Goal: Contribute content: Contribute content

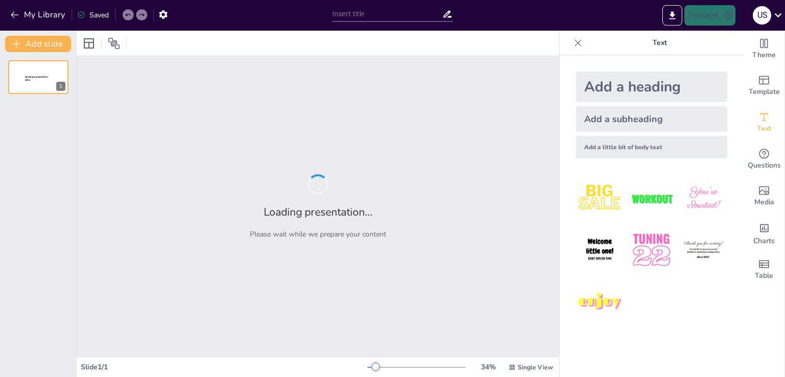
type input "Enhancing Spectrum Access through Cooperative Sensing and Data Fusion"
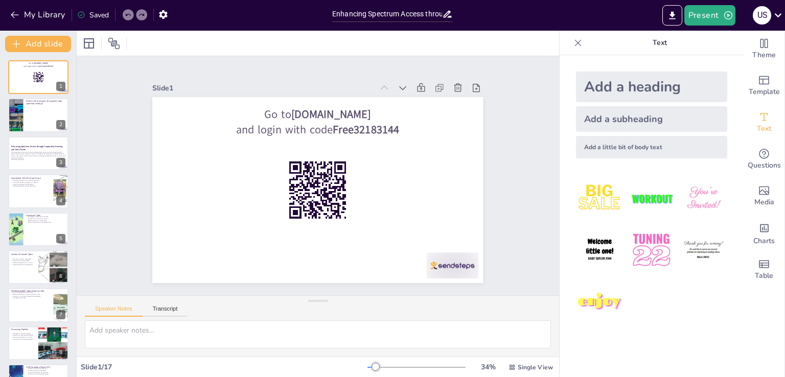
checkbox input "true"
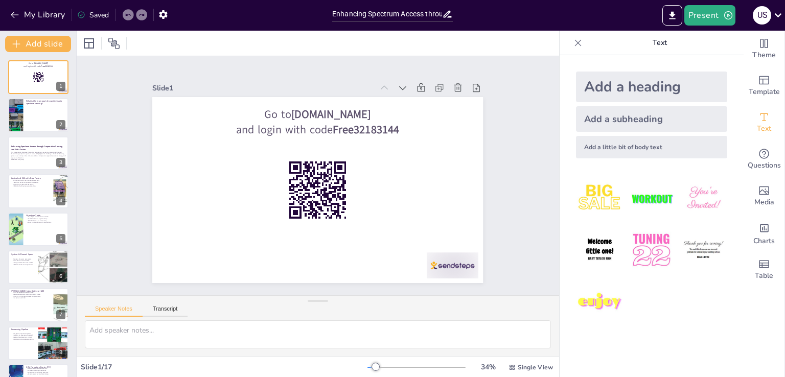
checkbox input "true"
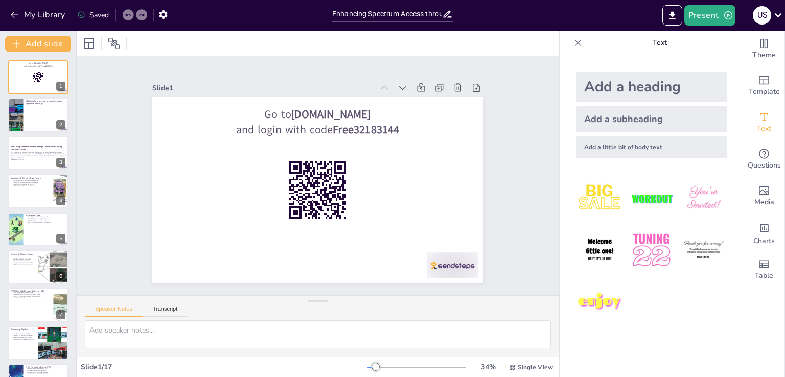
checkbox input "true"
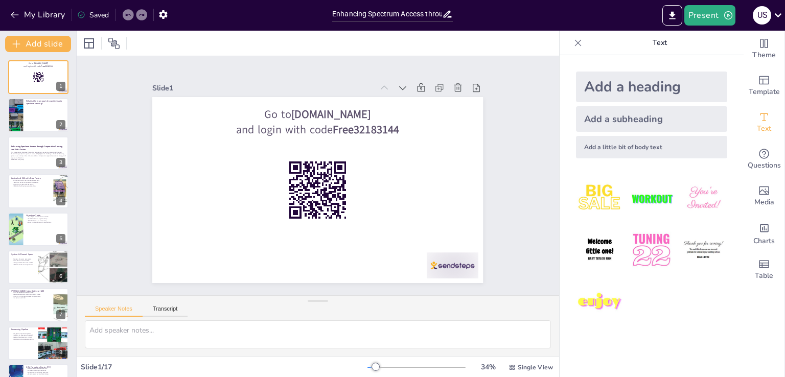
checkbox input "true"
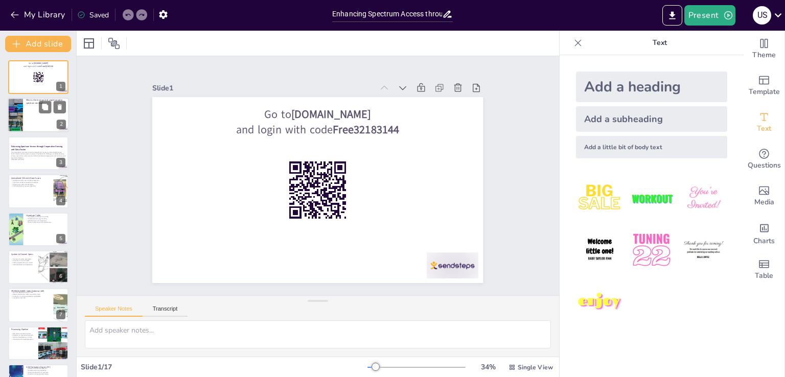
checkbox input "true"
click at [13, 113] on div at bounding box center [16, 115] width 26 height 35
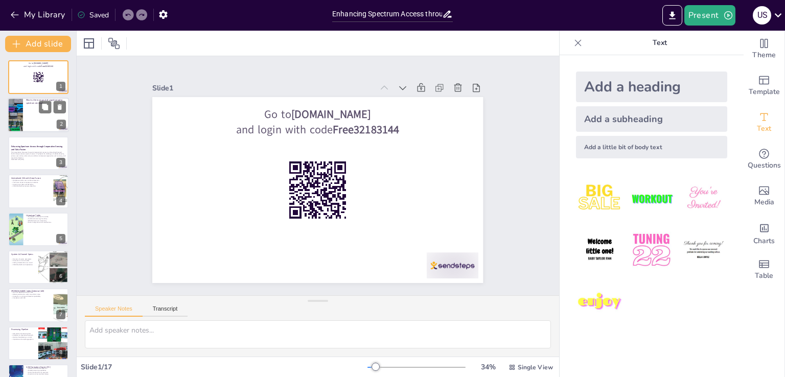
checkbox input "true"
type textarea "This is a question which you can ask your audience while presenting. Your audie…"
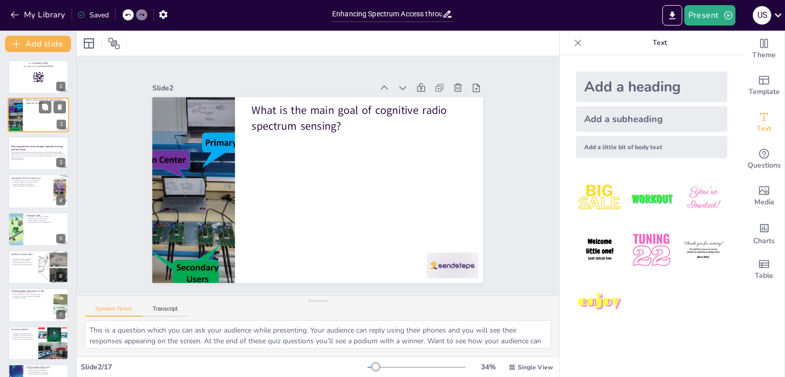
checkbox input "true"
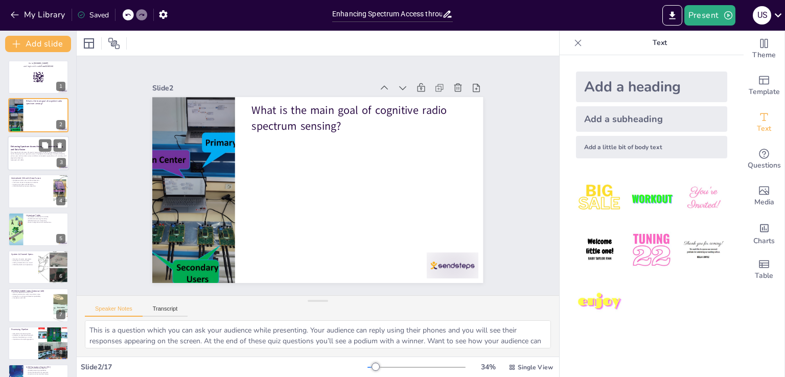
checkbox input "true"
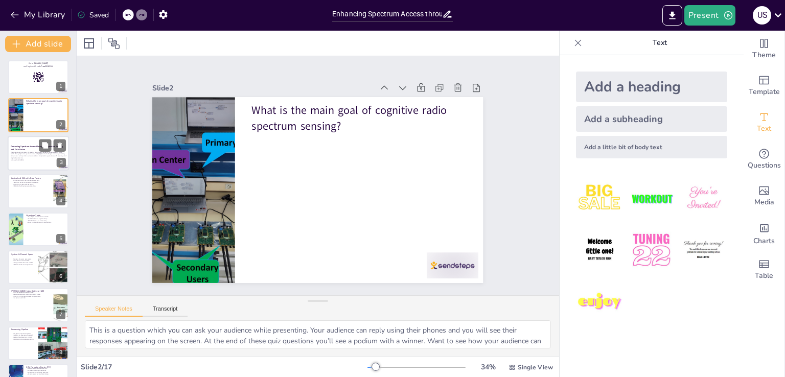
checkbox input "true"
click at [20, 147] on strong "Enhancing Spectrum Access through Cooperative Sensing and Data Fusion" at bounding box center [37, 148] width 52 height 6
checkbox input "true"
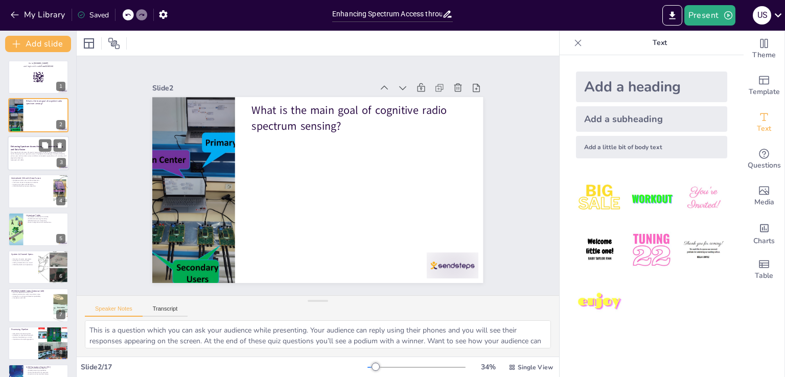
checkbox input "true"
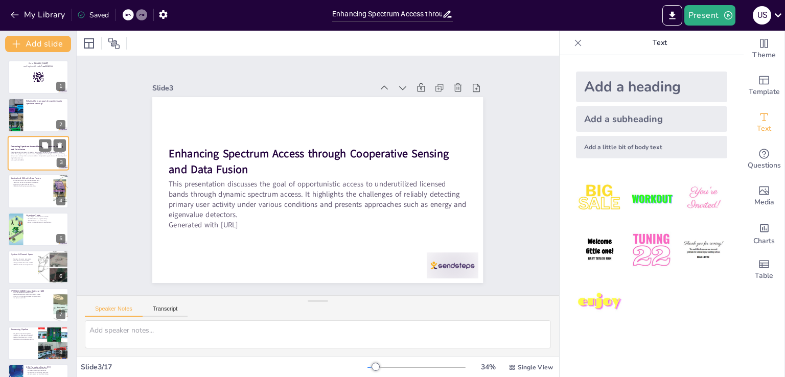
checkbox input "true"
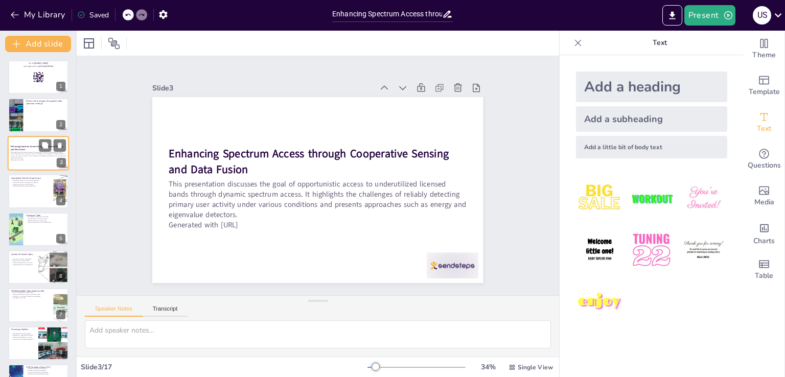
checkbox input "true"
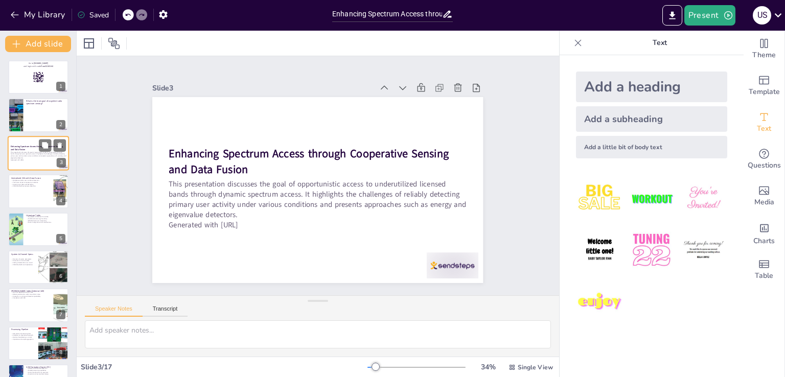
checkbox input "true"
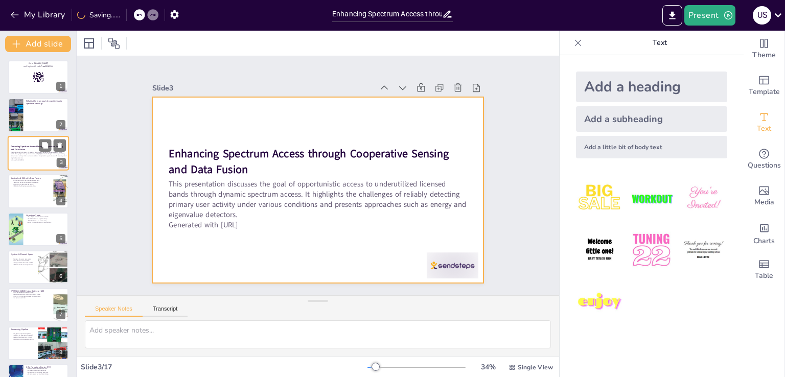
checkbox input "true"
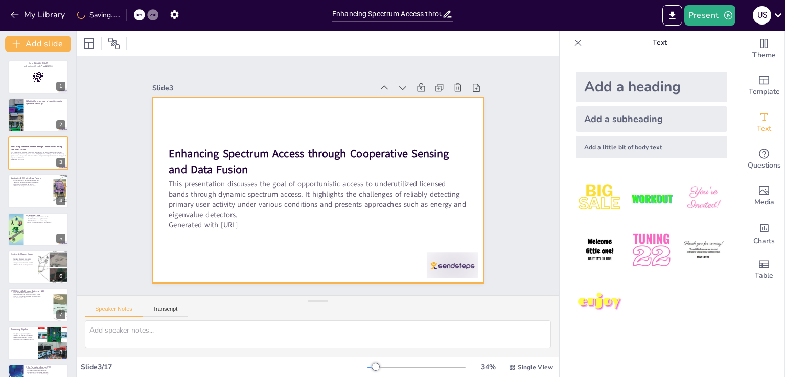
checkbox input "true"
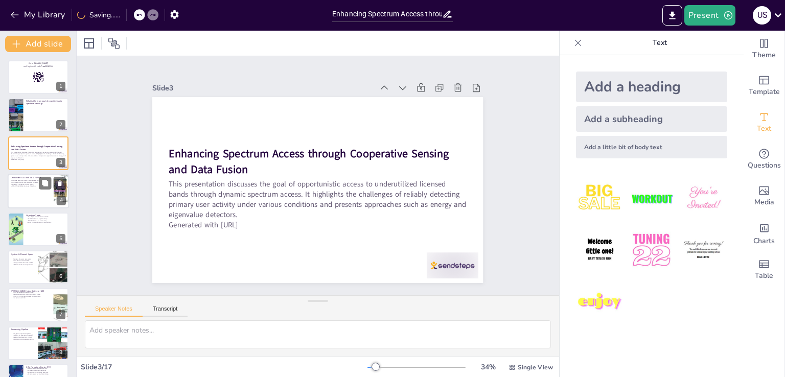
checkbox input "true"
click at [24, 176] on div "Centralized CSS with Data Fusion" at bounding box center [31, 178] width 40 height 5
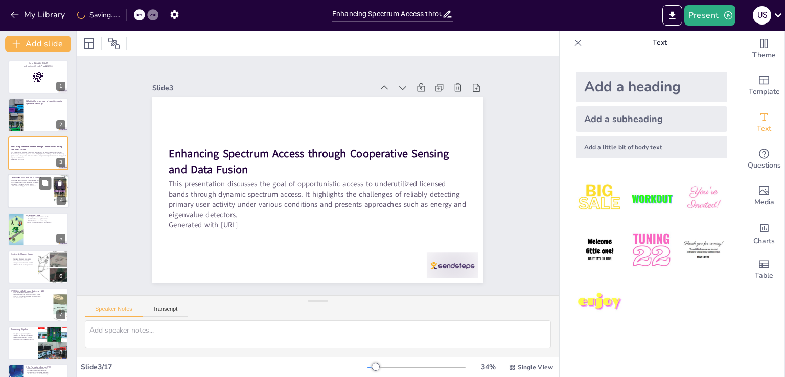
checkbox input "true"
type textarea "This point emphasizes the collaborative nature of the approach, where multiple …"
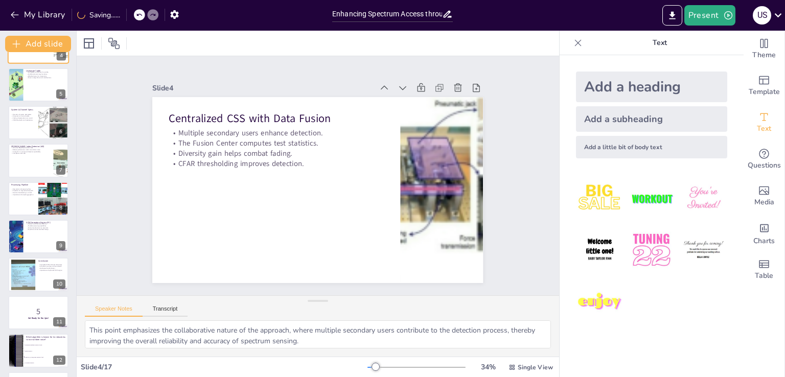
checkbox input "true"
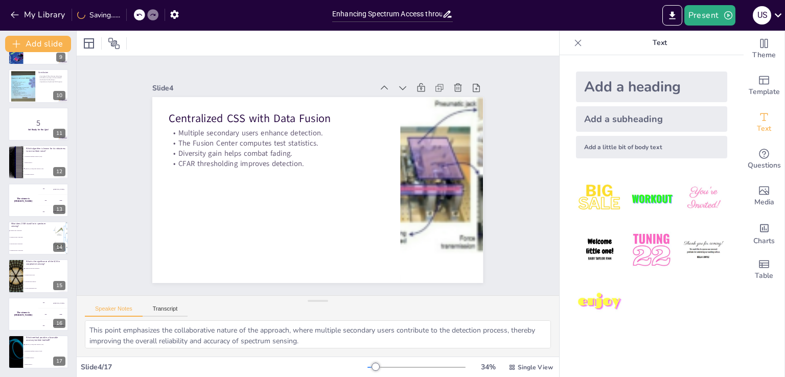
checkbox input "true"
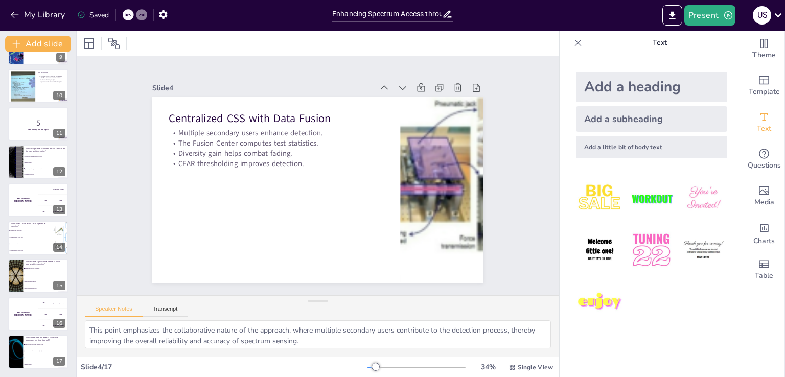
checkbox input "true"
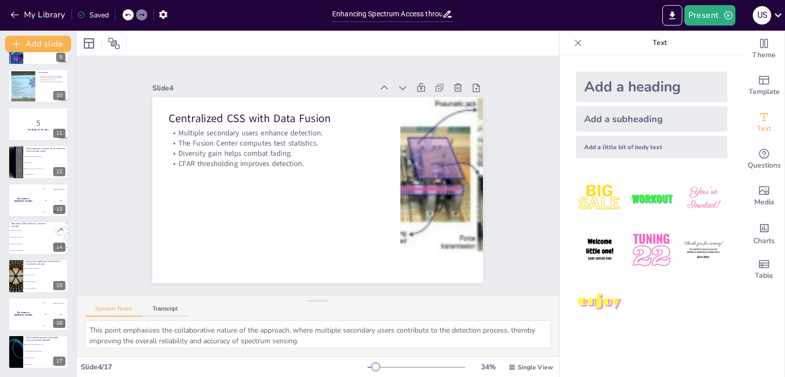
checkbox input "true"
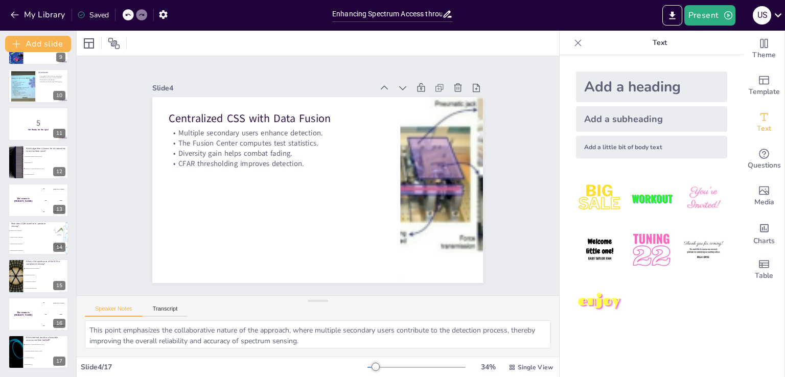
checkbox input "true"
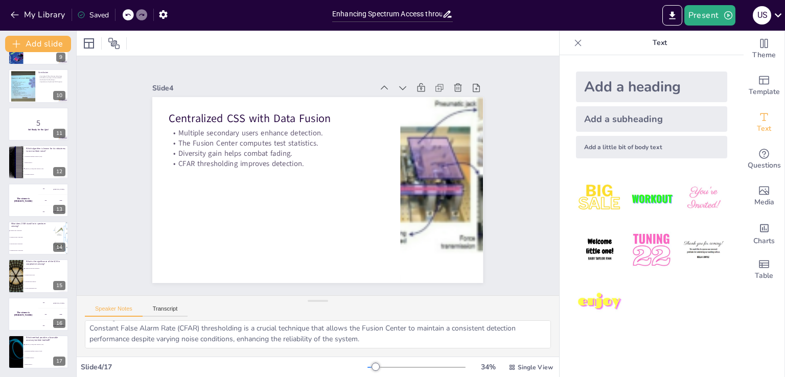
checkbox input "true"
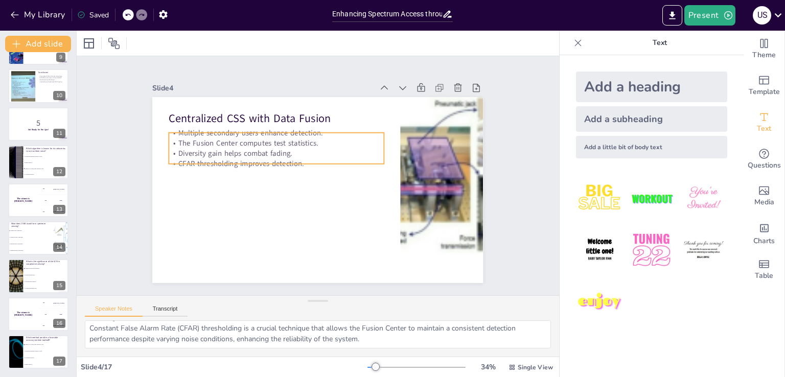
checkbox input "true"
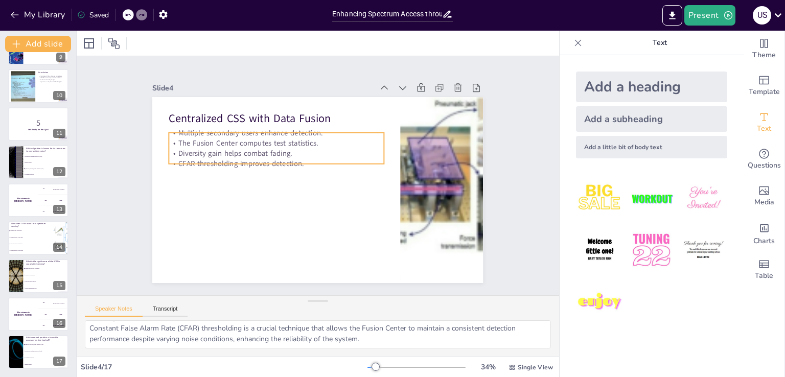
checkbox input "true"
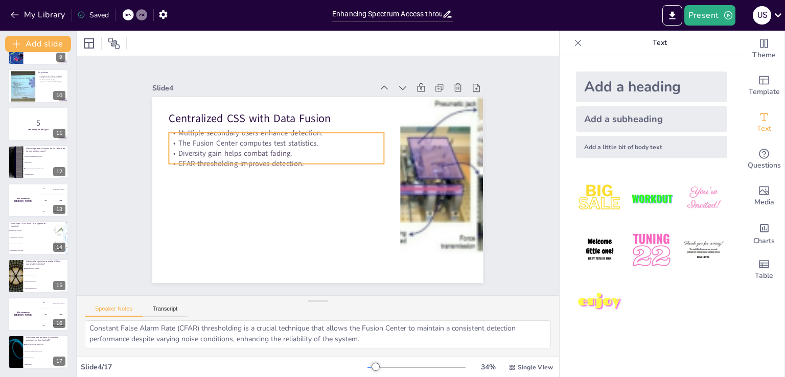
checkbox input "true"
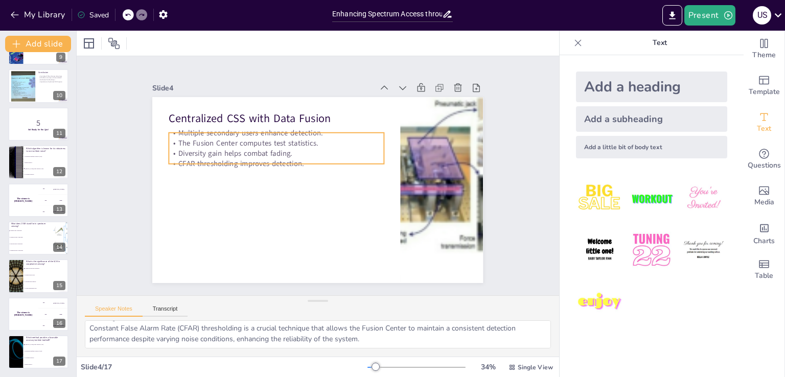
checkbox input "true"
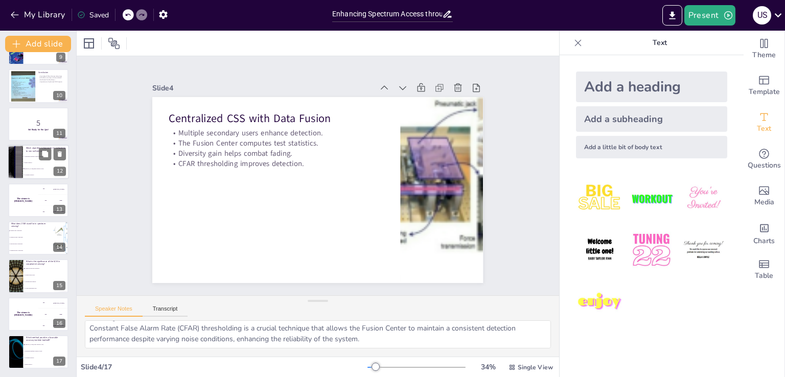
checkbox input "true"
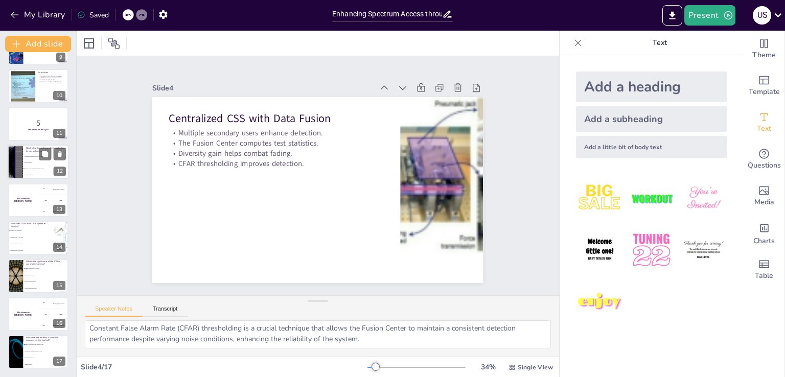
checkbox input "true"
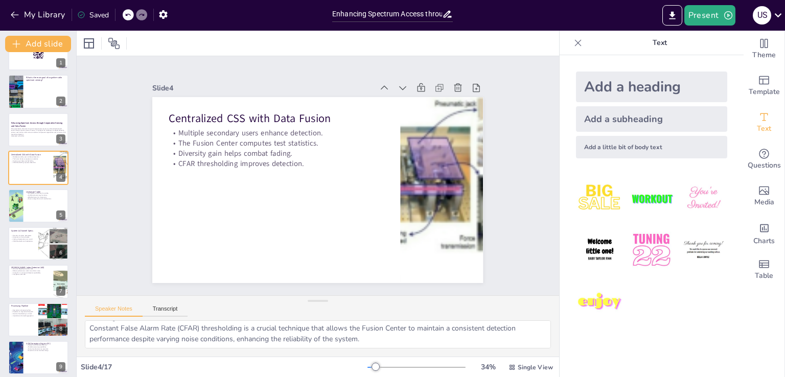
scroll to position [0, 0]
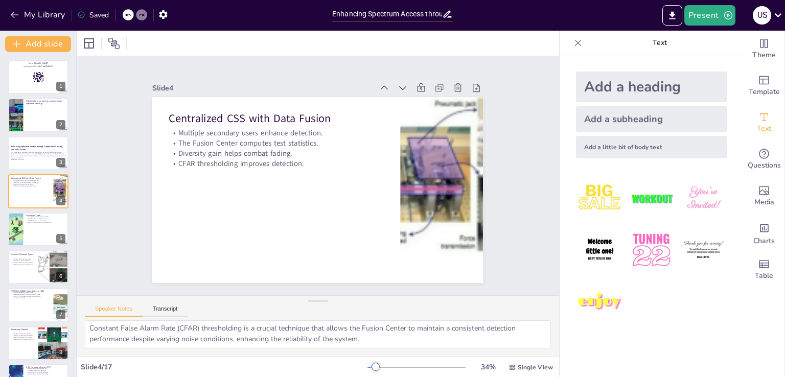
checkbox input "true"
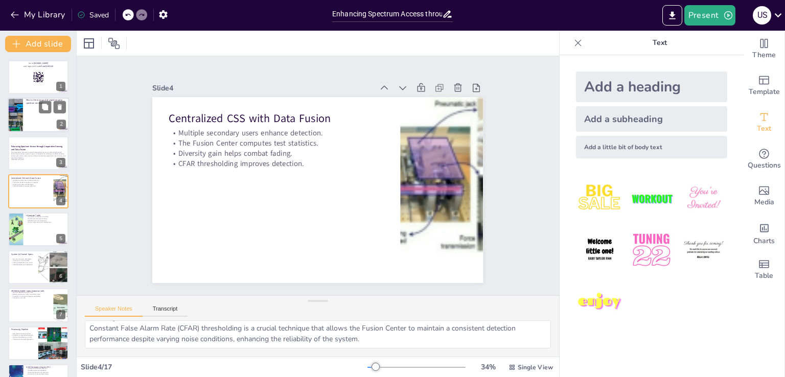
checkbox input "true"
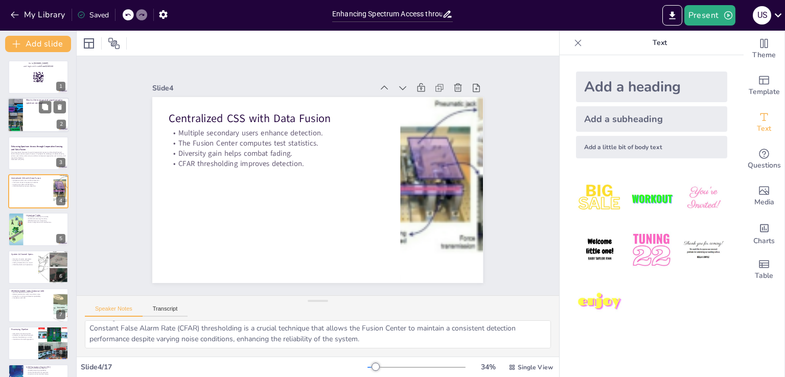
checkbox input "true"
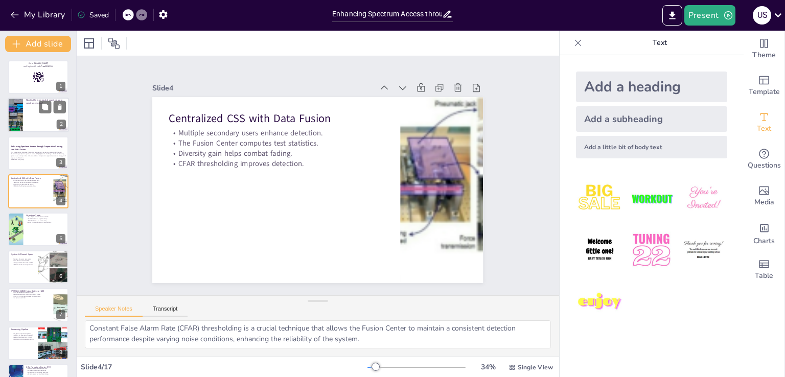
checkbox input "true"
click at [22, 103] on div at bounding box center [16, 115] width 26 height 35
checkbox input "true"
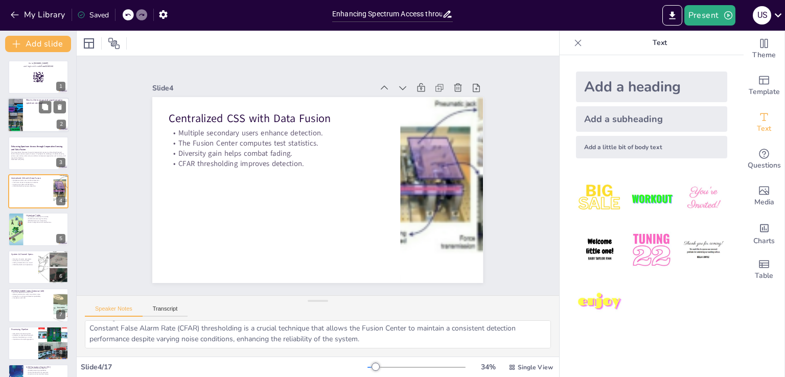
checkbox input "true"
type textarea "This is a question which you can ask your audience while presenting. Your audie…"
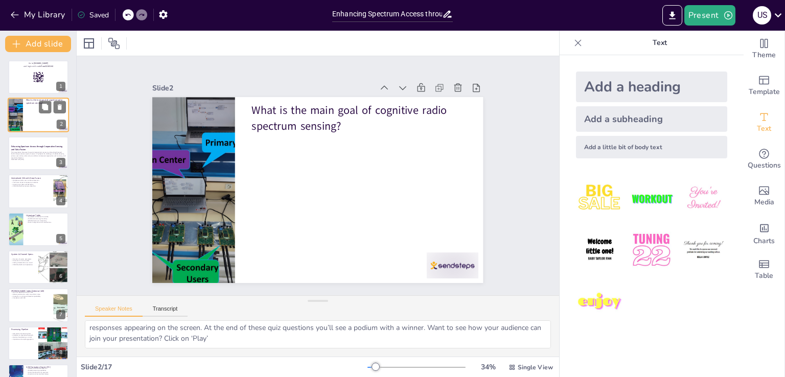
scroll to position [13, 0]
checkbox input "true"
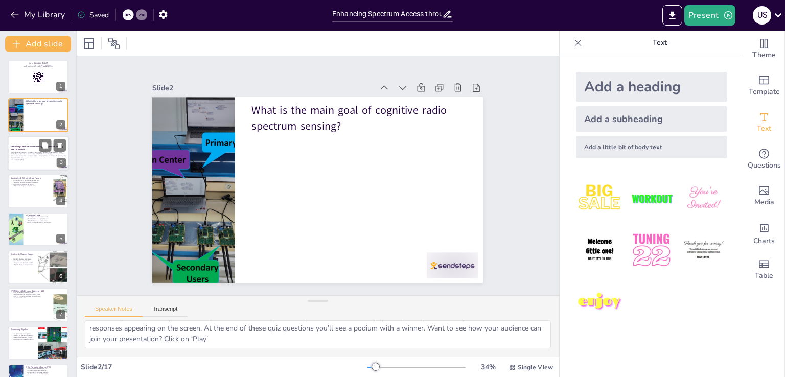
checkbox input "true"
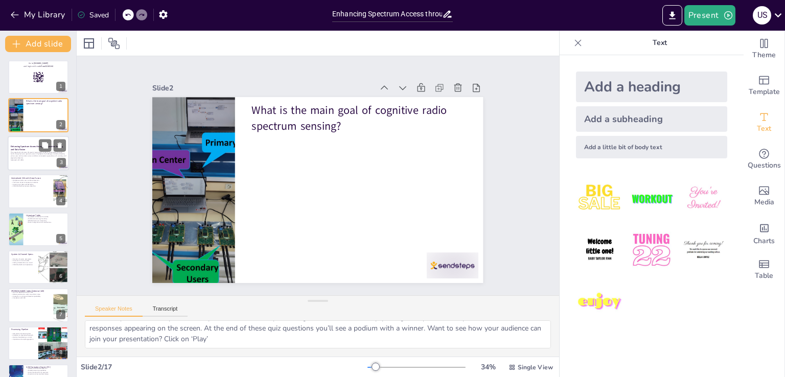
checkbox input "true"
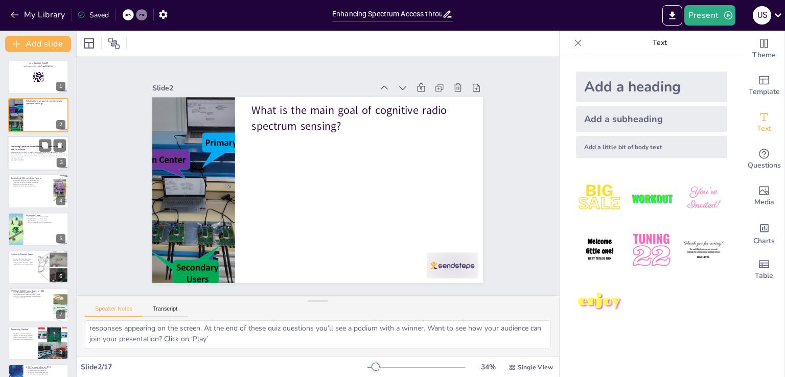
checkbox input "true"
click at [25, 155] on p "This presentation discusses the goal of opportunistic access to underutilized l…" at bounding box center [38, 155] width 55 height 8
checkbox input "true"
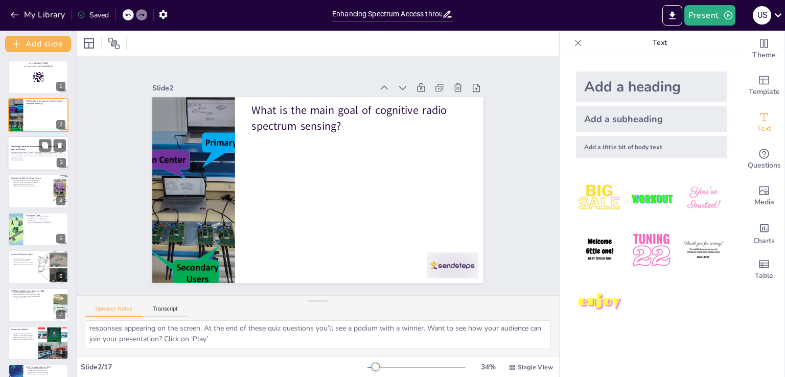
checkbox input "true"
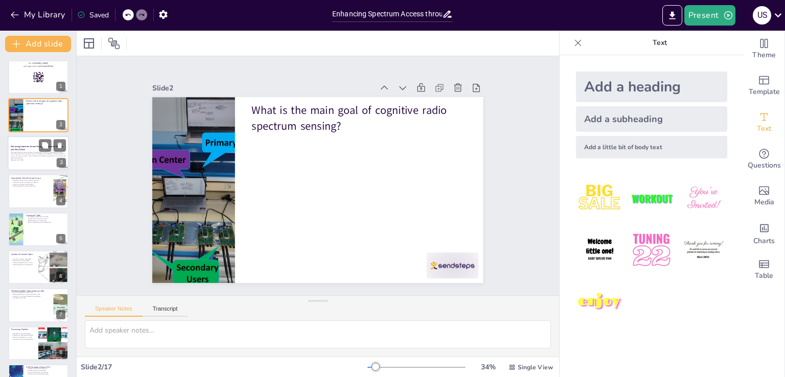
scroll to position [0, 0]
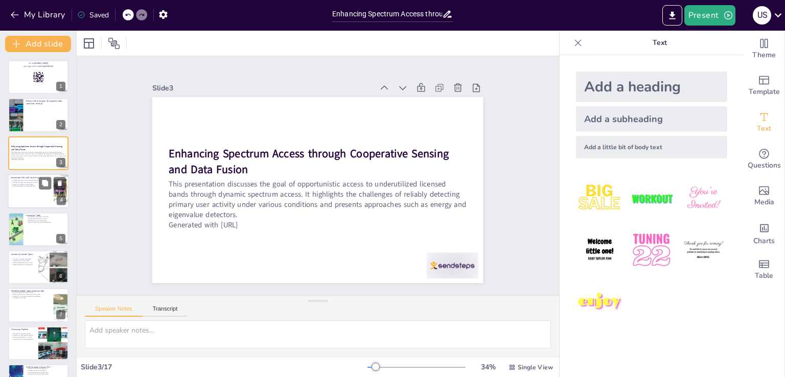
checkbox input "true"
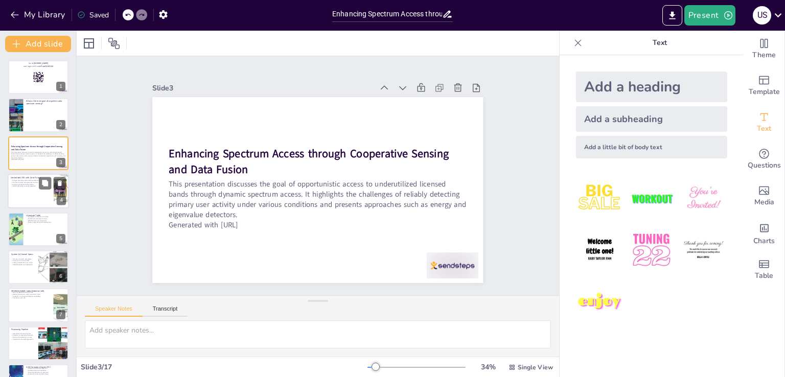
checkbox input "true"
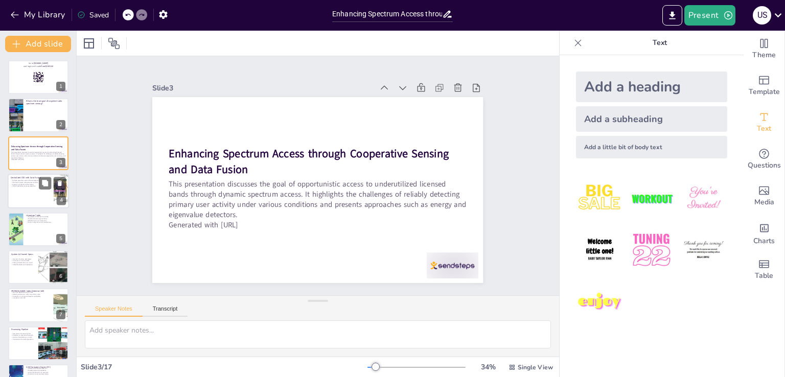
checkbox input "true"
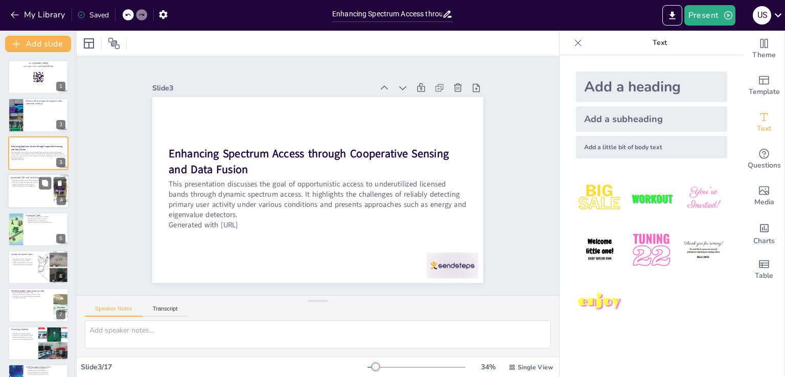
checkbox input "true"
click at [29, 198] on div at bounding box center [38, 191] width 61 height 35
checkbox input "true"
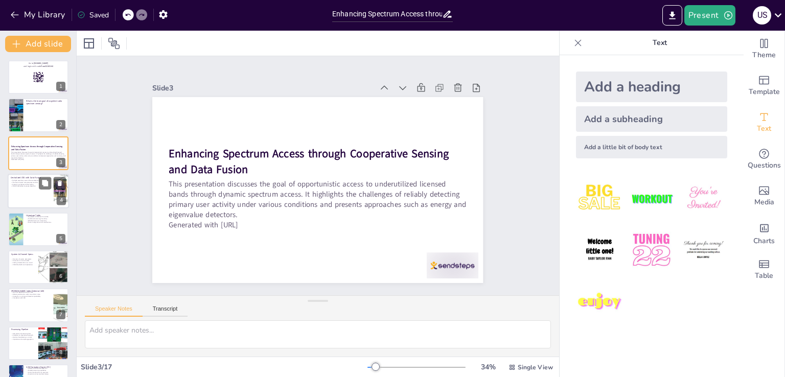
checkbox input "true"
type textarea "This point emphasizes the collaborative nature of the approach, where multiple …"
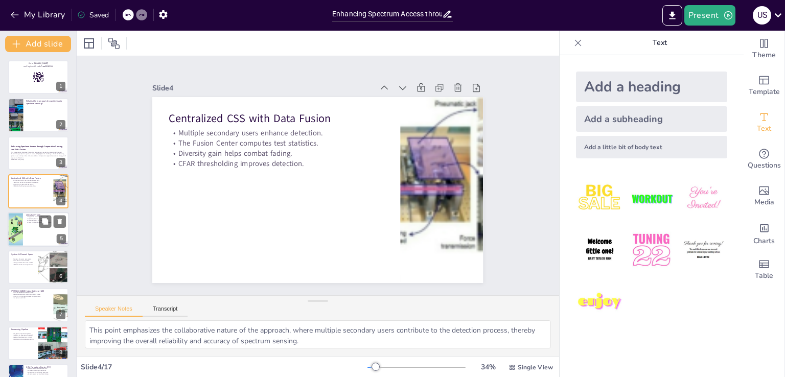
checkbox input "true"
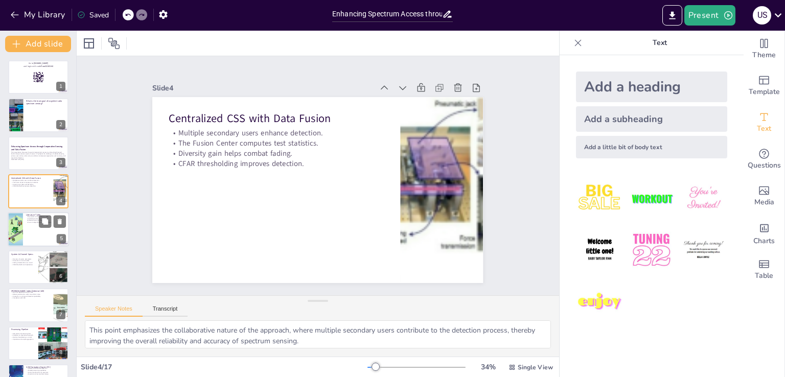
click at [29, 225] on div at bounding box center [38, 229] width 61 height 35
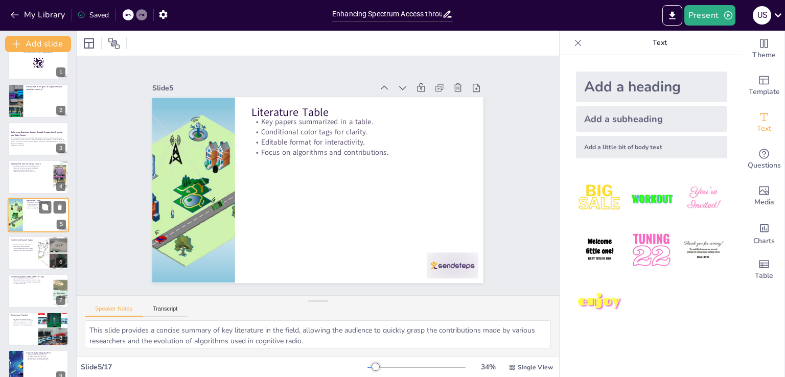
scroll to position [333, 0]
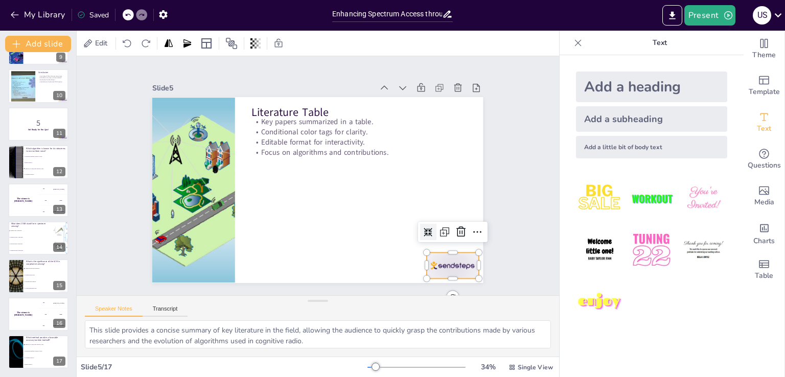
click at [437, 264] on div at bounding box center [442, 279] width 54 height 31
click at [456, 228] on icon at bounding box center [460, 232] width 9 height 10
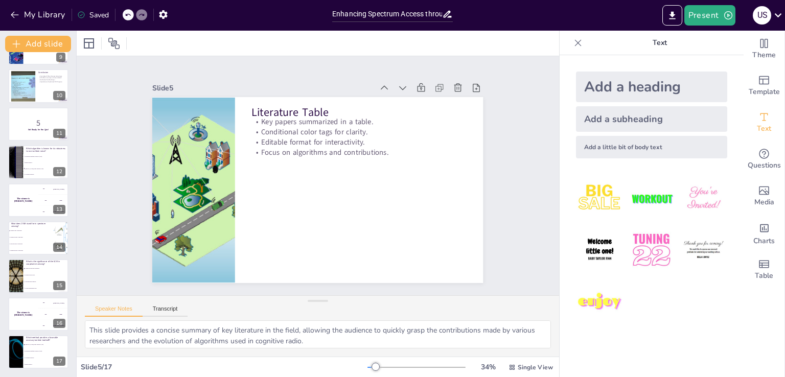
click at [127, 15] on icon at bounding box center [127, 15] width 5 height 3
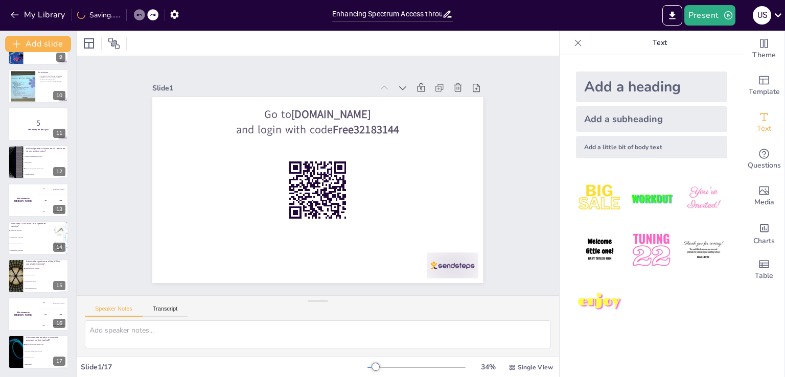
click at [127, 15] on div at bounding box center [126, 15] width 1 height 12
click at [157, 310] on button "Transcript" at bounding box center [164, 310] width 45 height 11
